Goal: Transaction & Acquisition: Purchase product/service

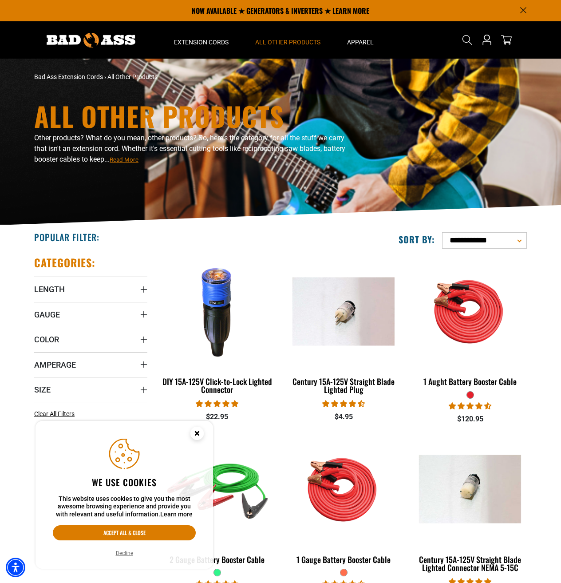
click at [198, 431] on icon "Cookie Consent" at bounding box center [196, 432] width 3 height 3
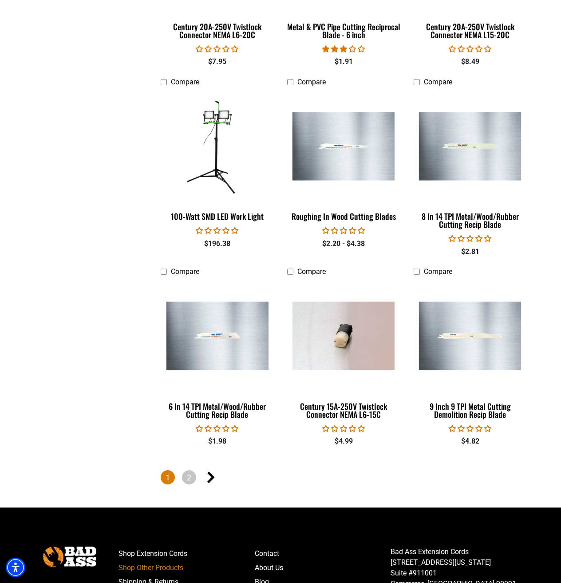
scroll to position [1775, 0]
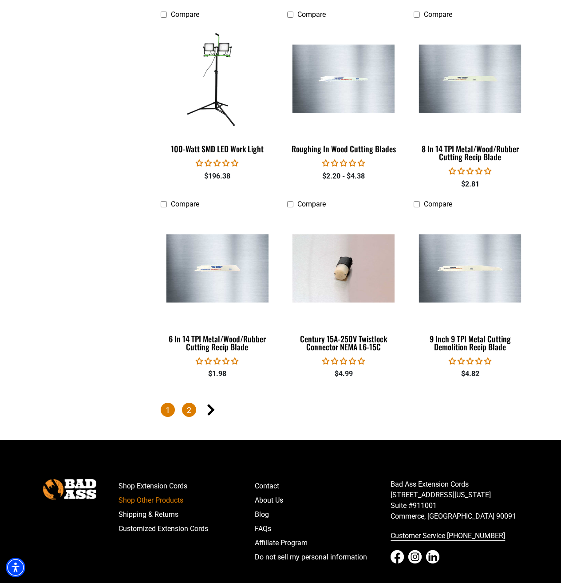
click at [190, 406] on link "2" at bounding box center [189, 410] width 14 height 14
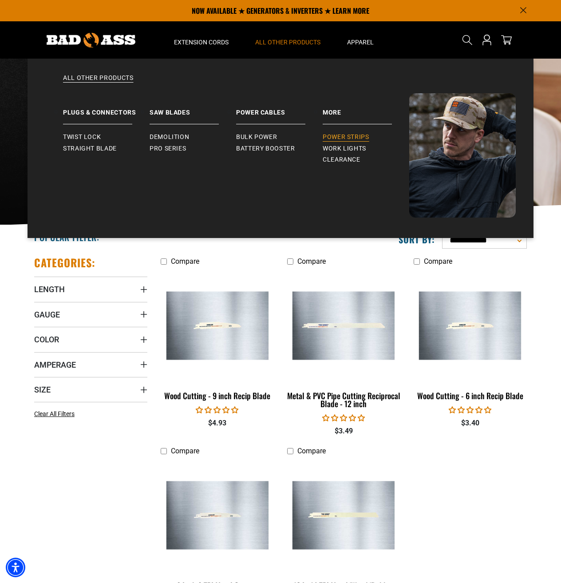
click at [344, 137] on span "Power Strips" at bounding box center [346, 137] width 47 height 8
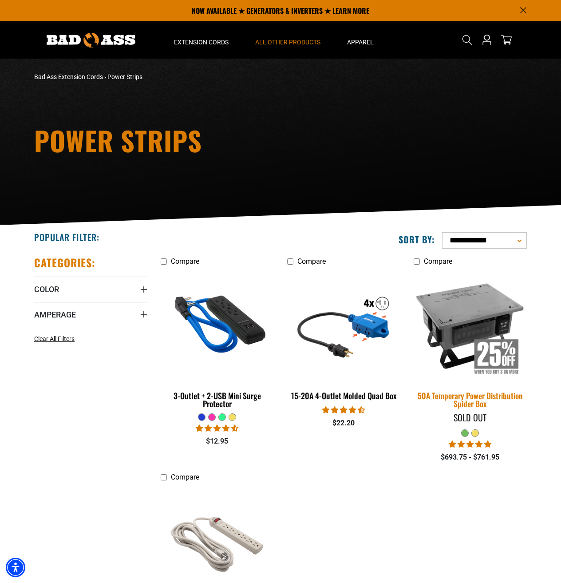
click at [449, 316] on img at bounding box center [470, 326] width 124 height 114
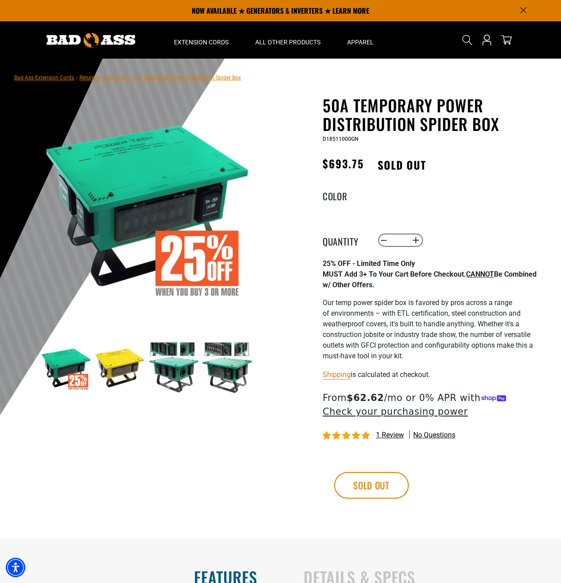
click at [170, 358] on img at bounding box center [173, 367] width 51 height 51
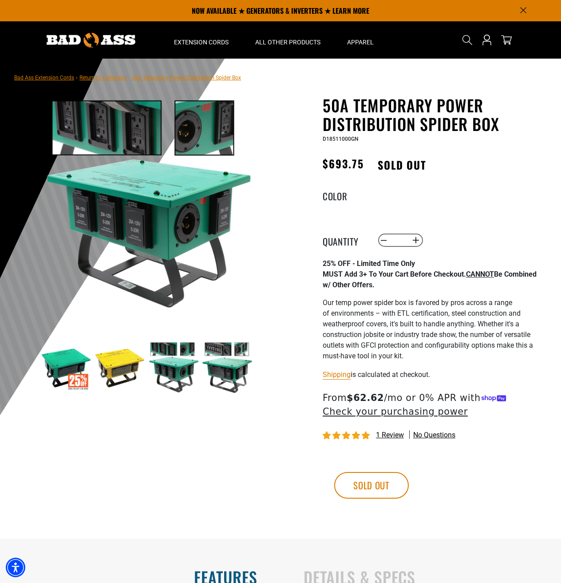
click at [221, 356] on img at bounding box center [227, 367] width 51 height 51
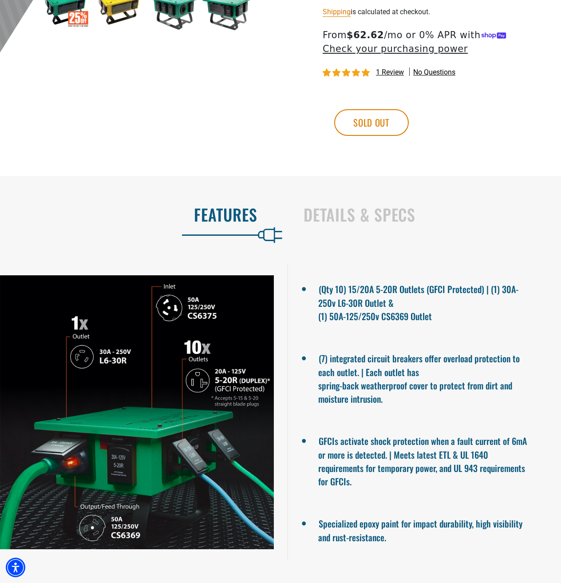
scroll to position [399, 0]
